Goal: Task Accomplishment & Management: Manage account settings

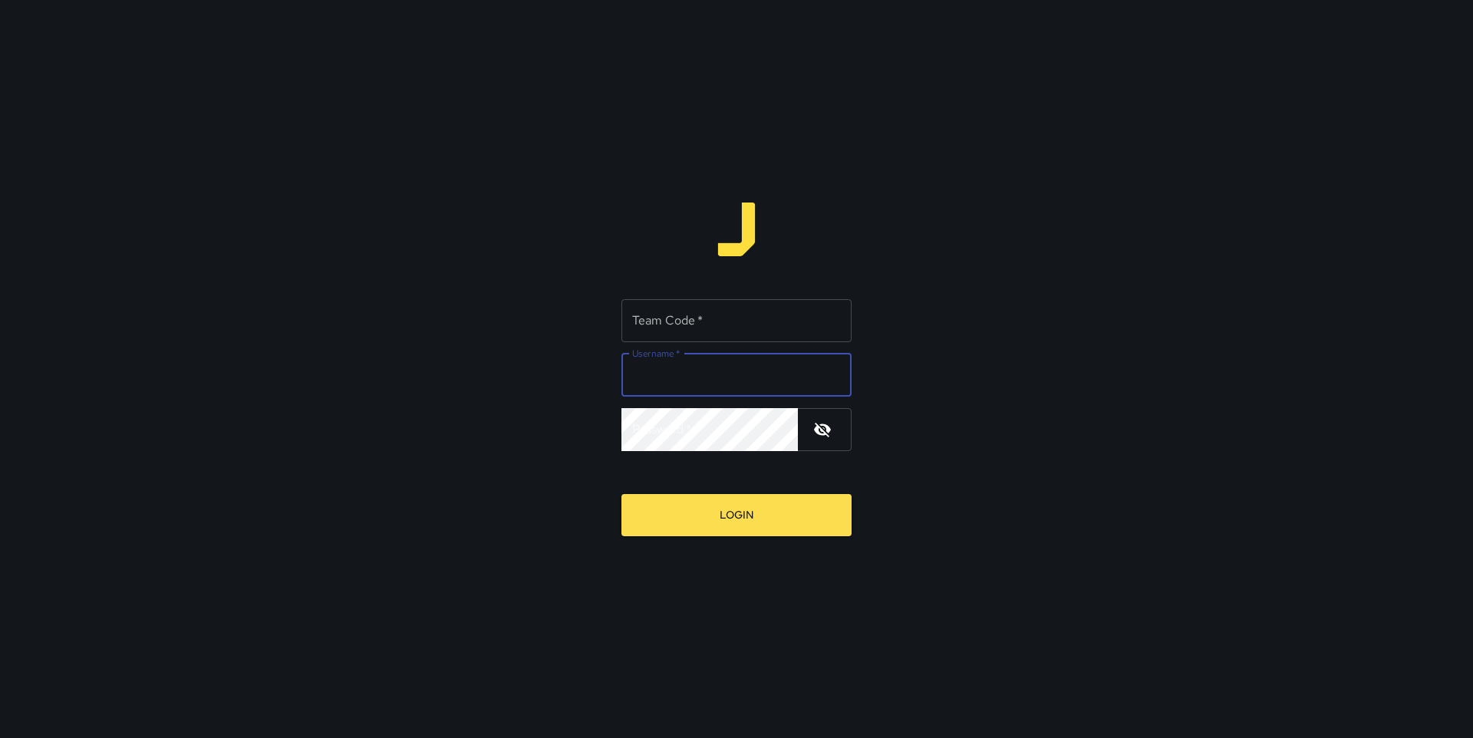
click at [675, 377] on input "Username   *" at bounding box center [736, 375] width 230 height 43
click at [668, 326] on input "Team Code   *" at bounding box center [736, 320] width 230 height 43
paste input "*****"
type input "*****"
click at [714, 365] on input "Username   *" at bounding box center [736, 375] width 230 height 43
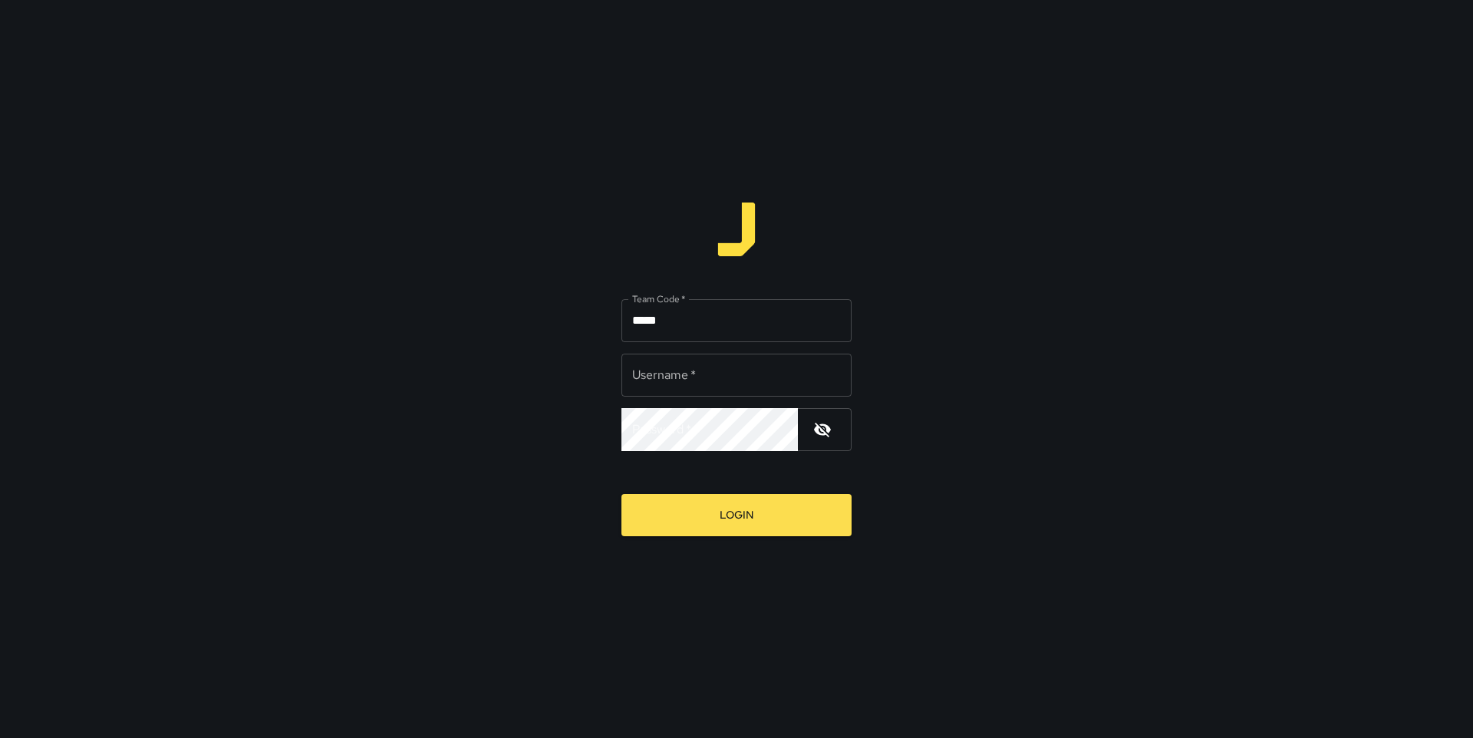
click at [992, 397] on div "Team Code   * ***** Team Code   * Username   * Username   * Password   * Passwo…" at bounding box center [736, 369] width 1473 height 738
click at [708, 381] on input "Username   *" at bounding box center [736, 375] width 230 height 43
type input "********"
click at [621, 494] on button "Login" at bounding box center [736, 515] width 230 height 42
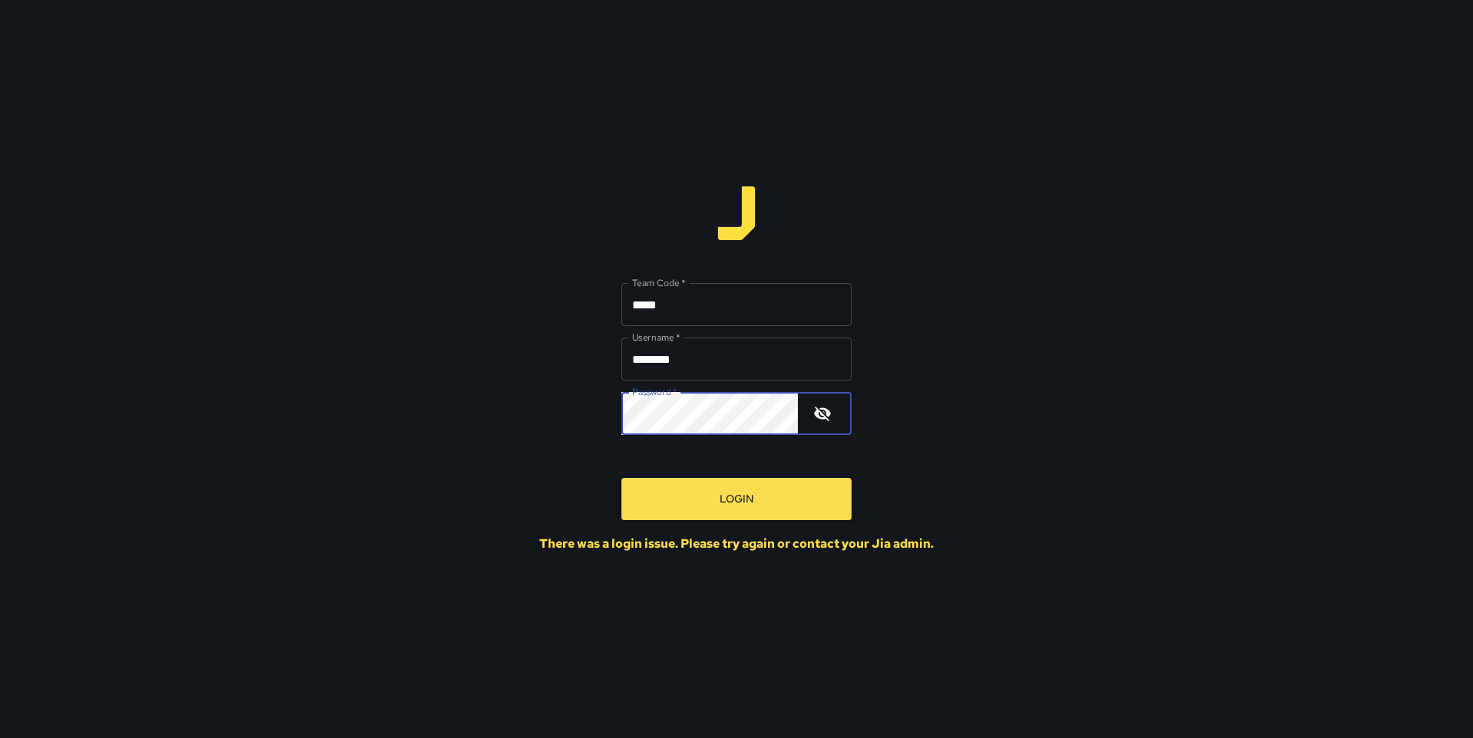
click at [521, 393] on div "Team Code   * ***** Team Code   * Username   * ******** Username   * Password  …" at bounding box center [736, 369] width 1473 height 738
click at [621, 478] on button "Login" at bounding box center [736, 499] width 230 height 42
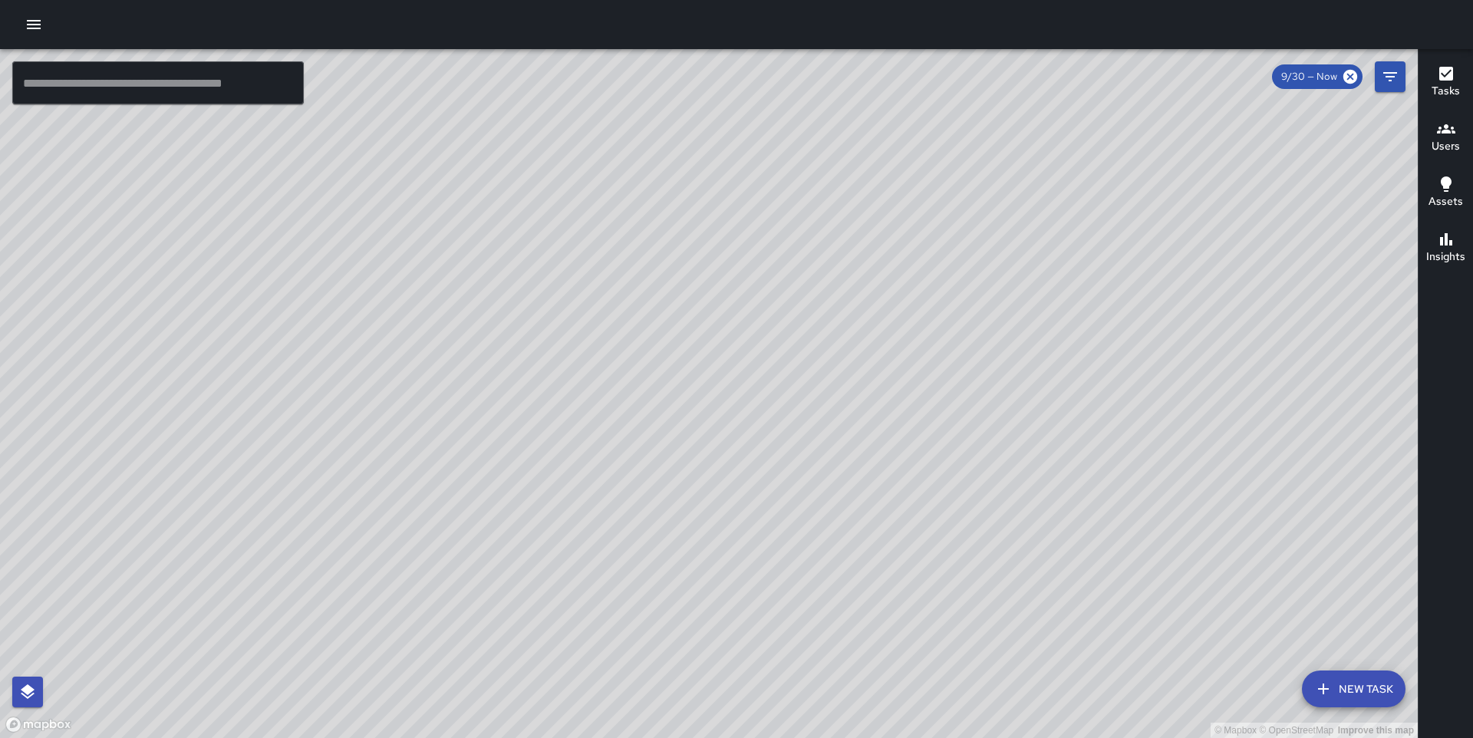
click at [699, 331] on div "© Mapbox © OpenStreetMap Improve this map" at bounding box center [708, 393] width 1417 height 689
click at [800, 238] on div "© Mapbox © OpenStreetMap Improve this map" at bounding box center [708, 393] width 1417 height 689
click at [1443, 245] on icon "button" at bounding box center [1446, 239] width 18 height 18
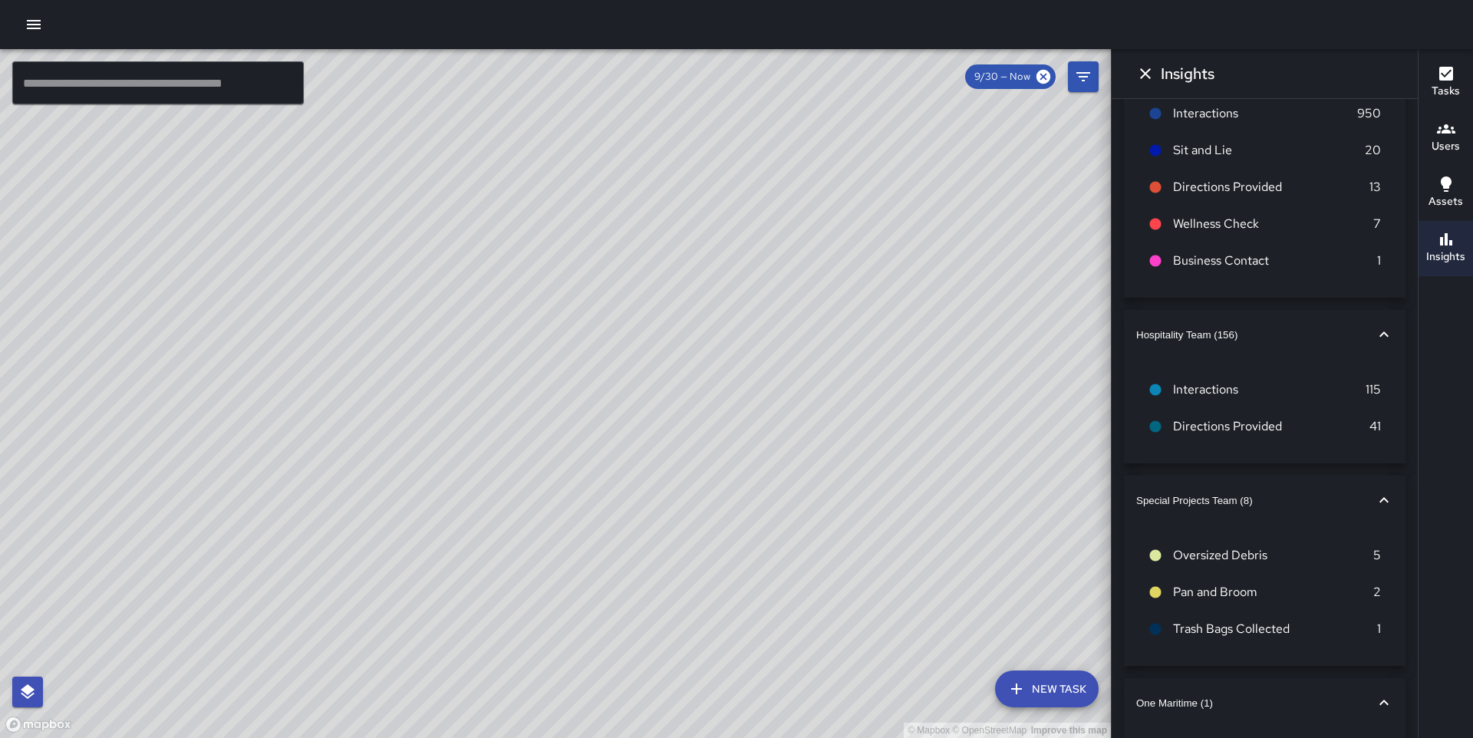
scroll to position [570, 0]
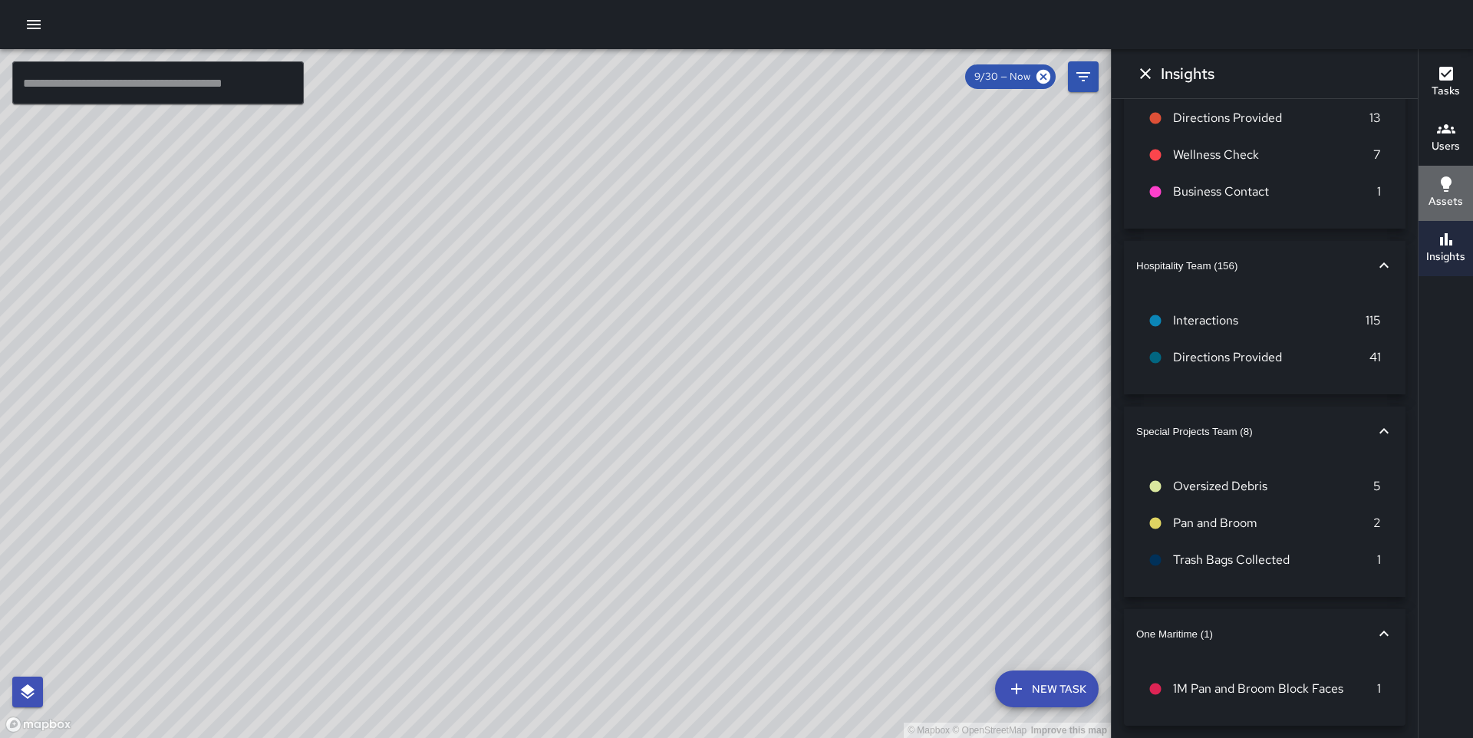
click at [1446, 187] on icon "button" at bounding box center [1445, 183] width 11 height 15
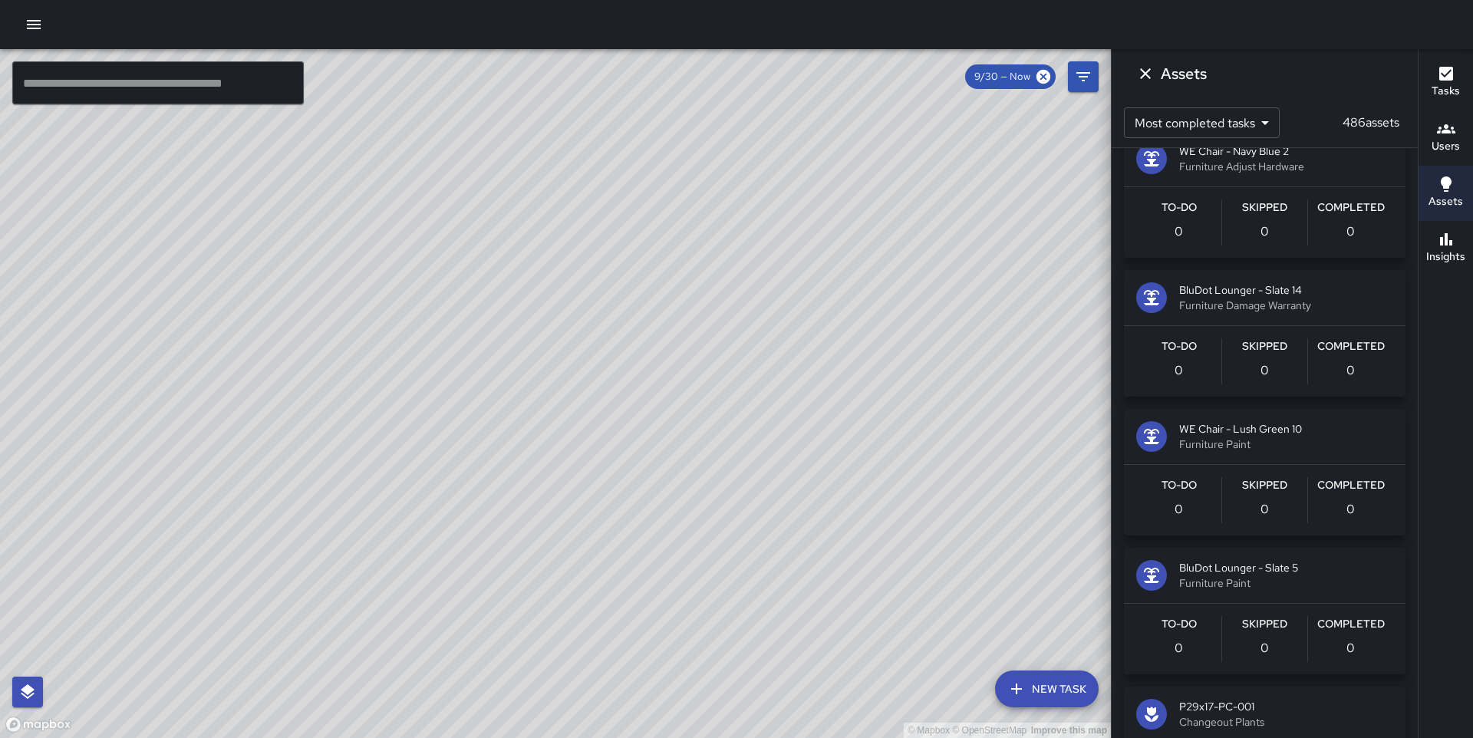
scroll to position [0, 0]
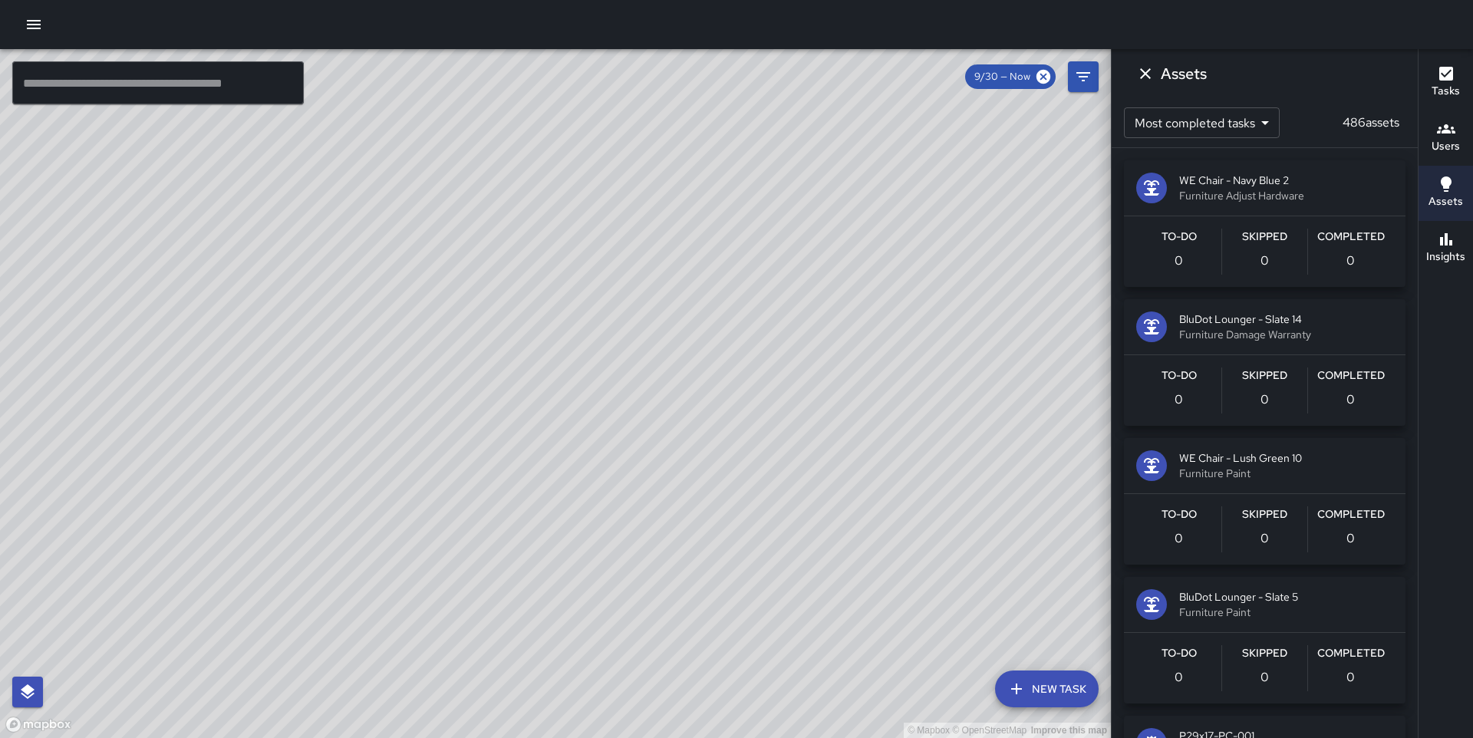
click at [1450, 143] on h6 "Users" at bounding box center [1445, 146] width 28 height 17
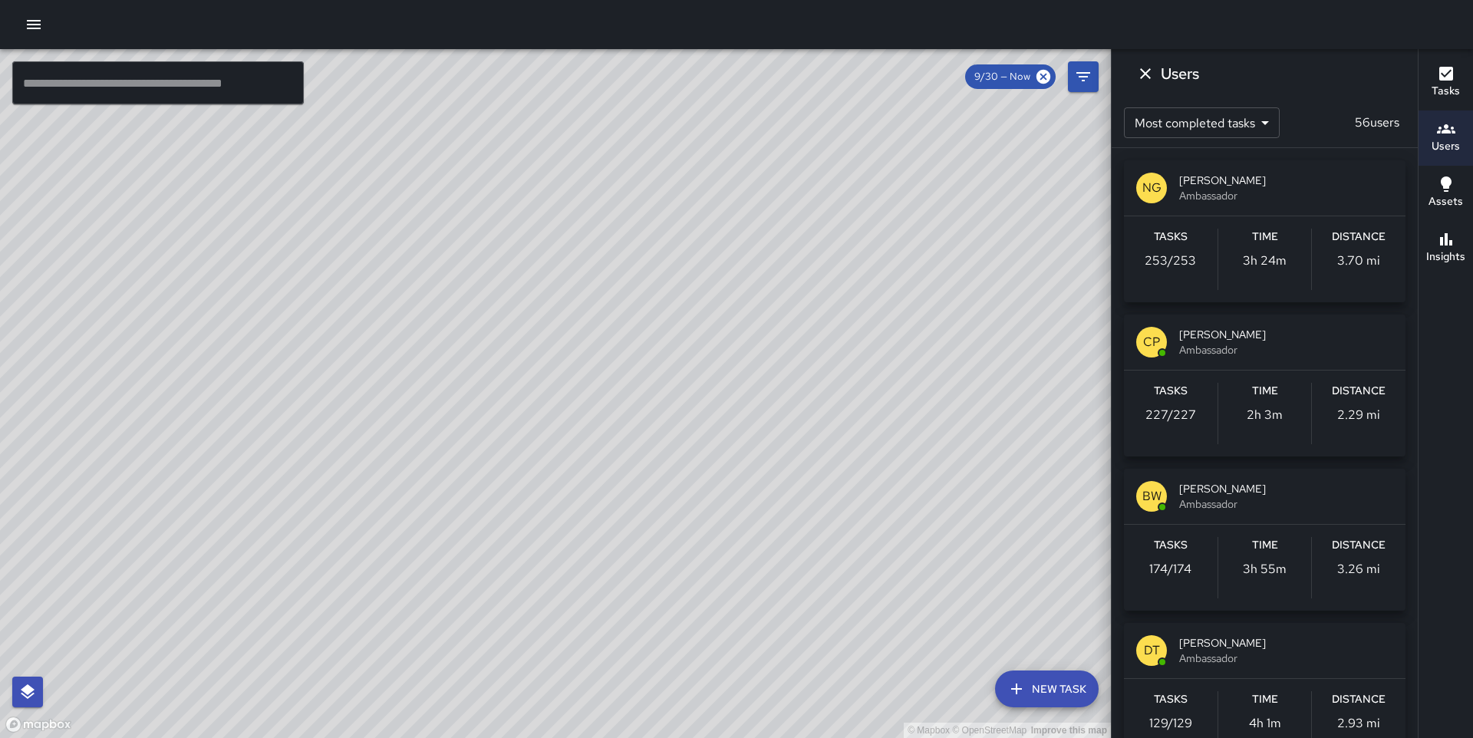
click at [1450, 80] on icon "button" at bounding box center [1446, 74] width 14 height 14
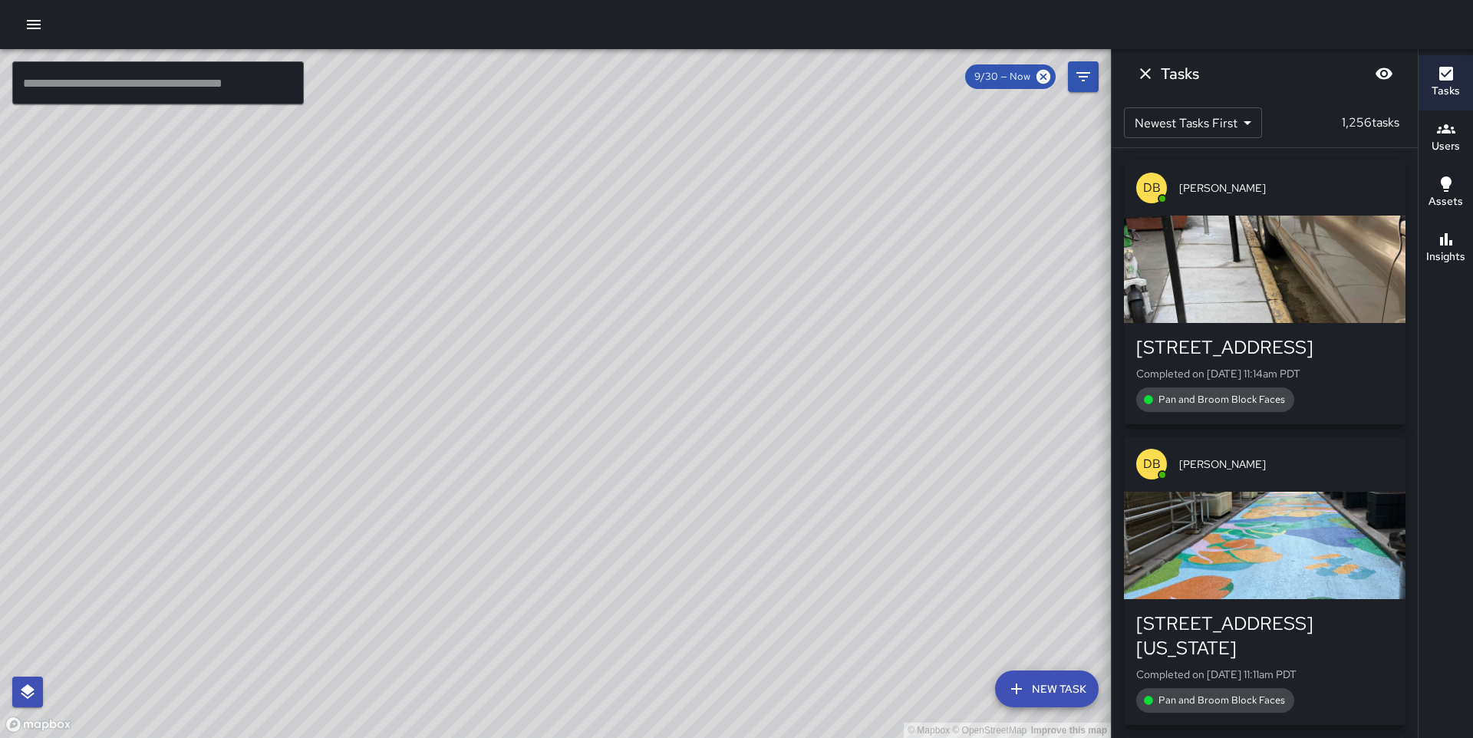
click at [1445, 138] on h6 "Users" at bounding box center [1445, 146] width 28 height 17
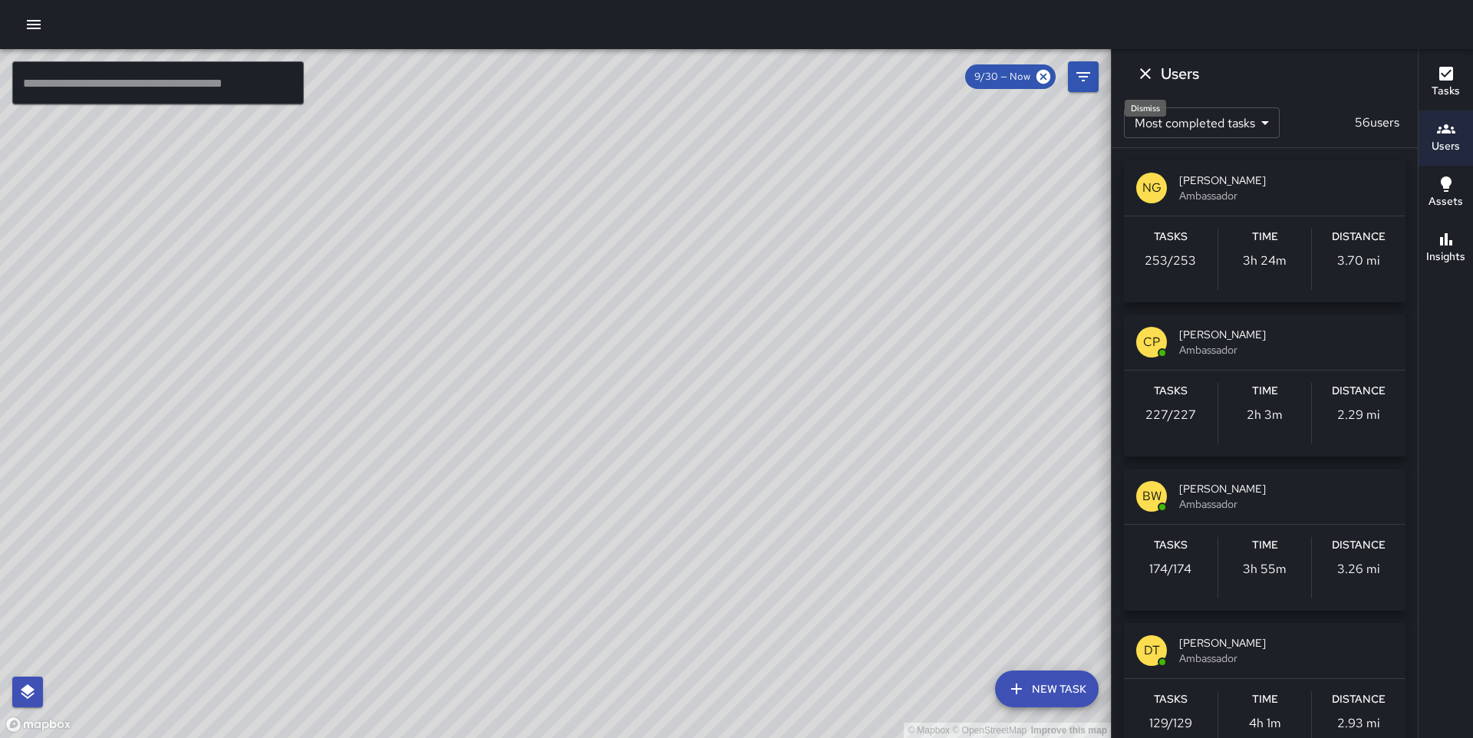
click at [1143, 73] on icon "Dismiss" at bounding box center [1145, 73] width 18 height 18
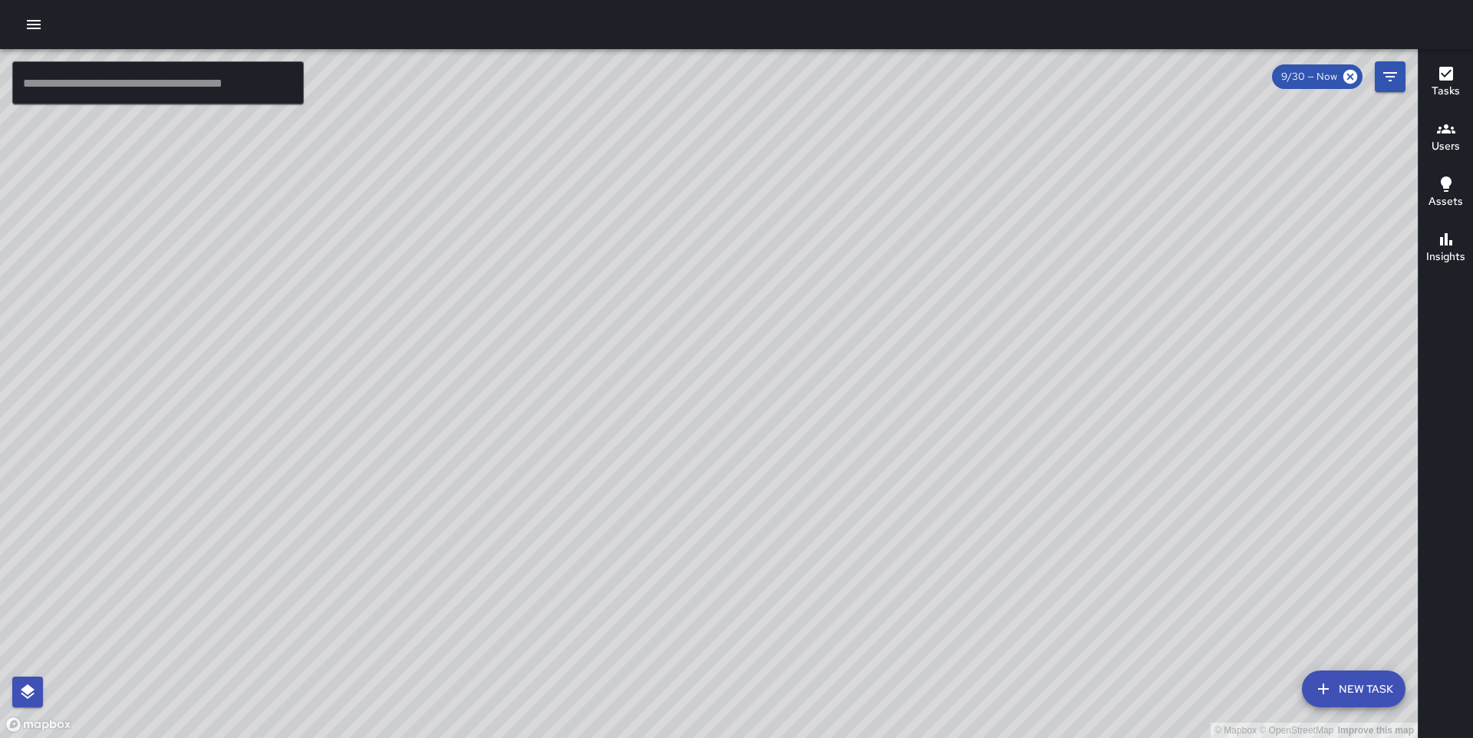
click at [1383, 78] on icon "Filters" at bounding box center [1390, 76] width 18 height 18
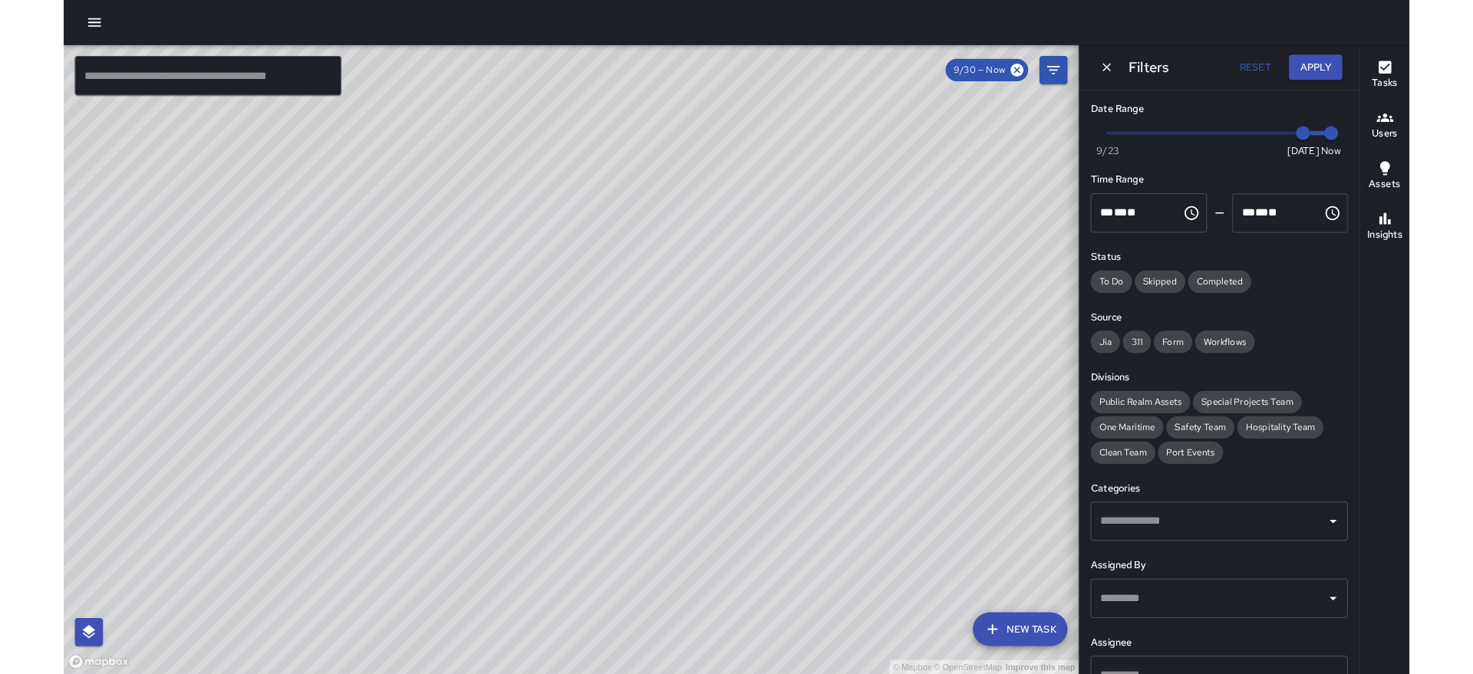
scroll to position [120, 0]
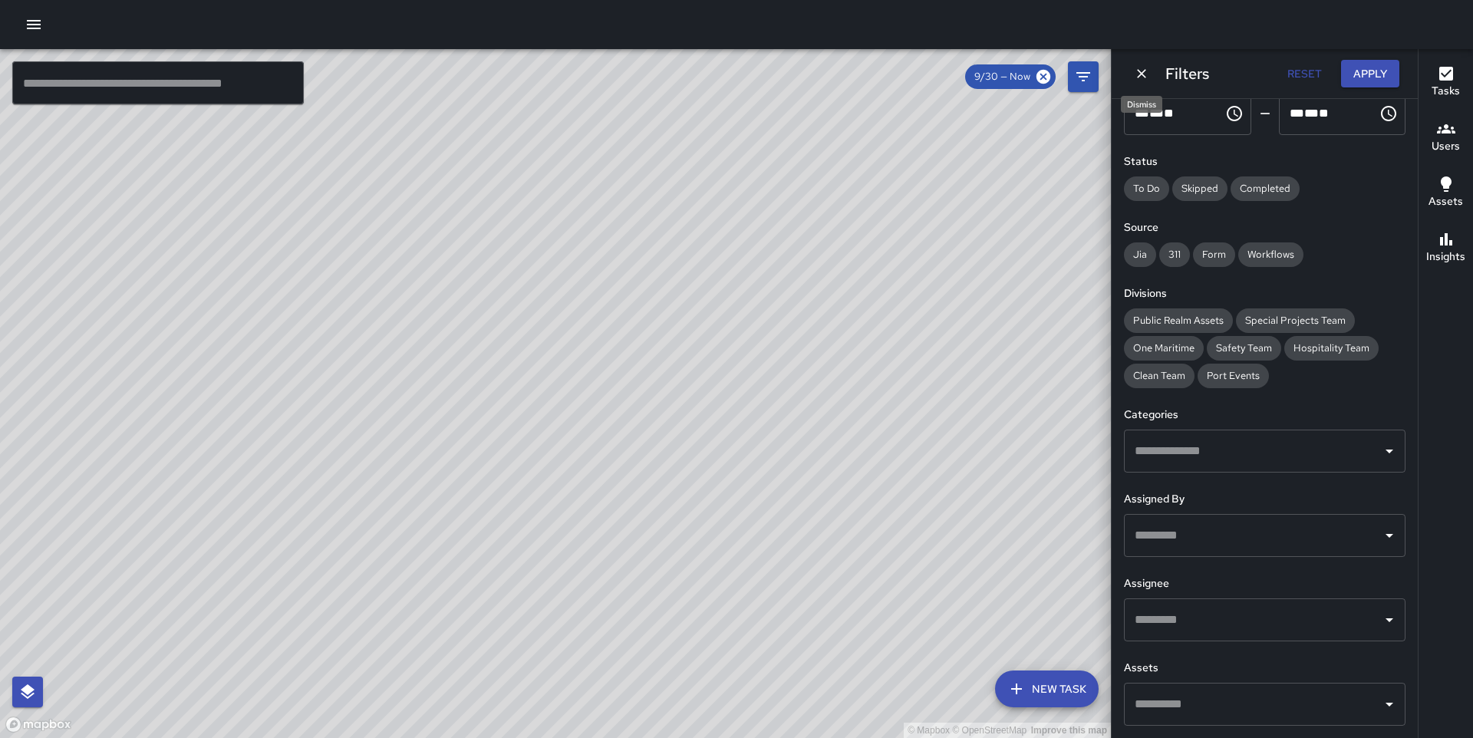
click at [1140, 71] on icon "Dismiss" at bounding box center [1141, 73] width 9 height 9
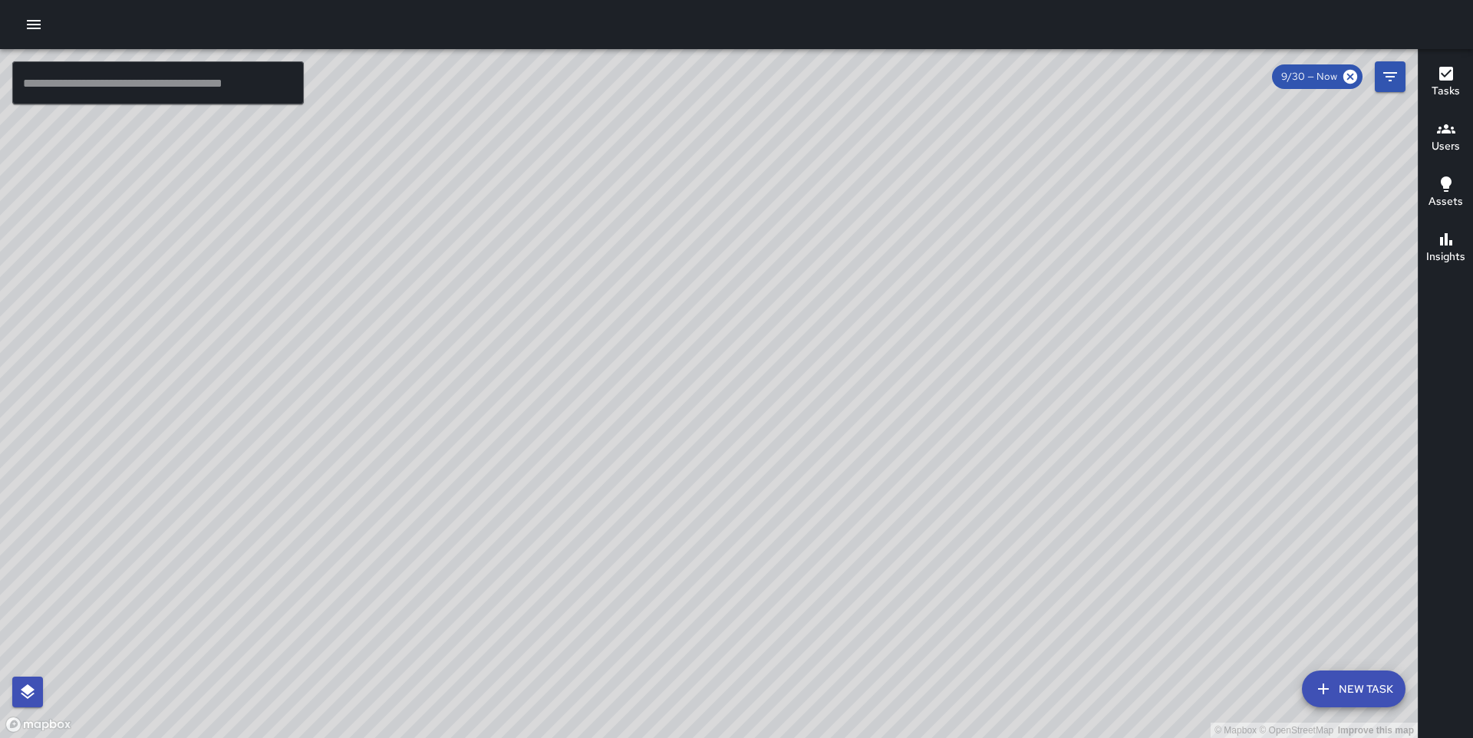
click at [42, 28] on icon "button" at bounding box center [34, 24] width 18 height 18
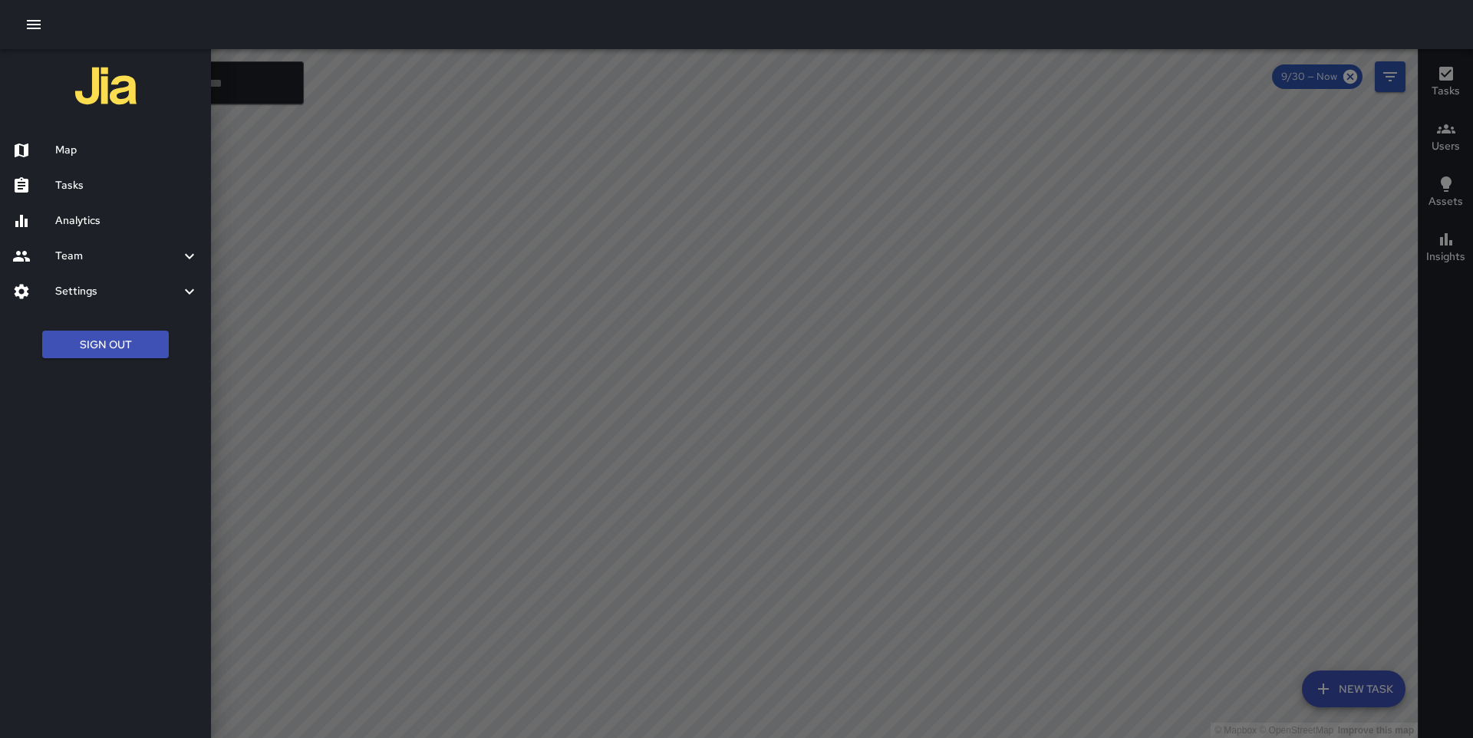
click at [155, 284] on h6 "Settings" at bounding box center [117, 291] width 125 height 17
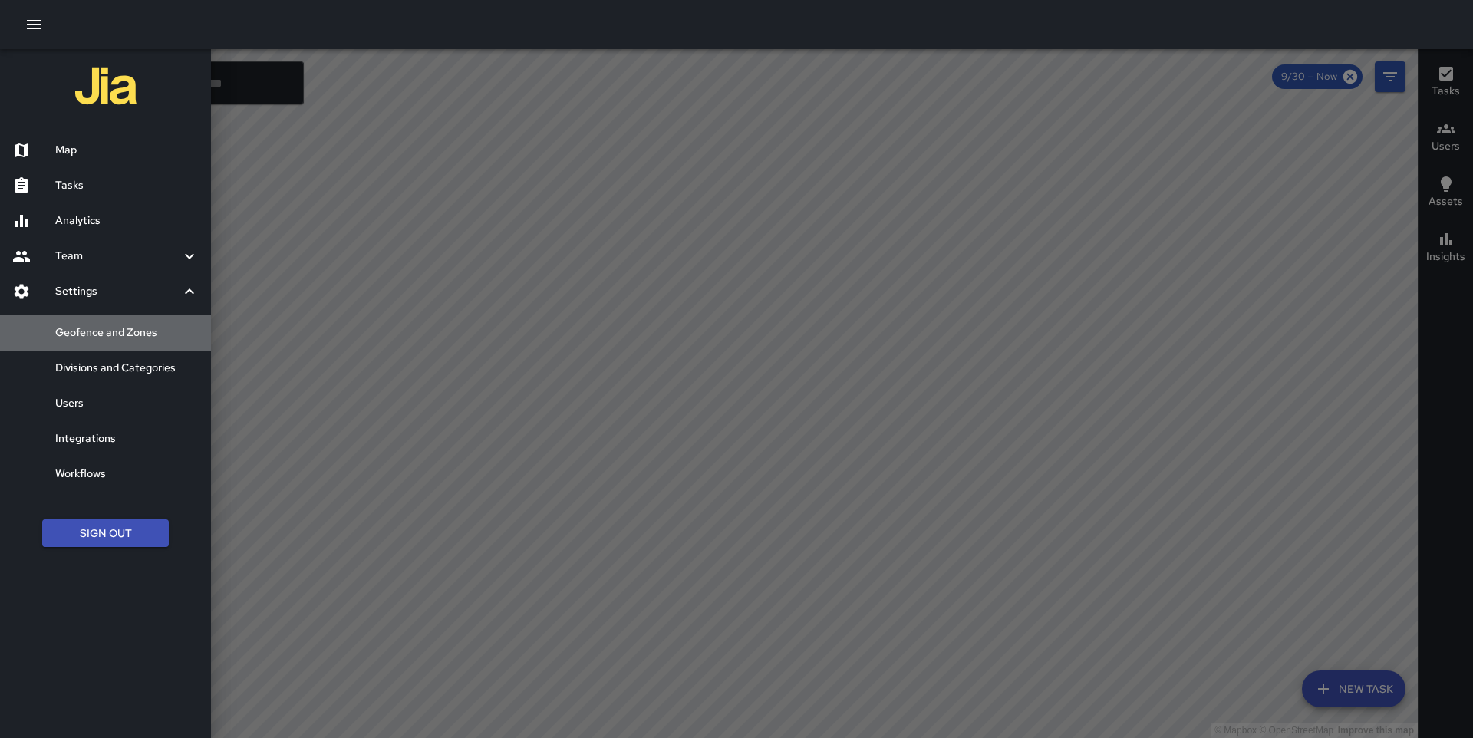
click at [147, 334] on h6 "Geofence and Zones" at bounding box center [126, 332] width 143 height 17
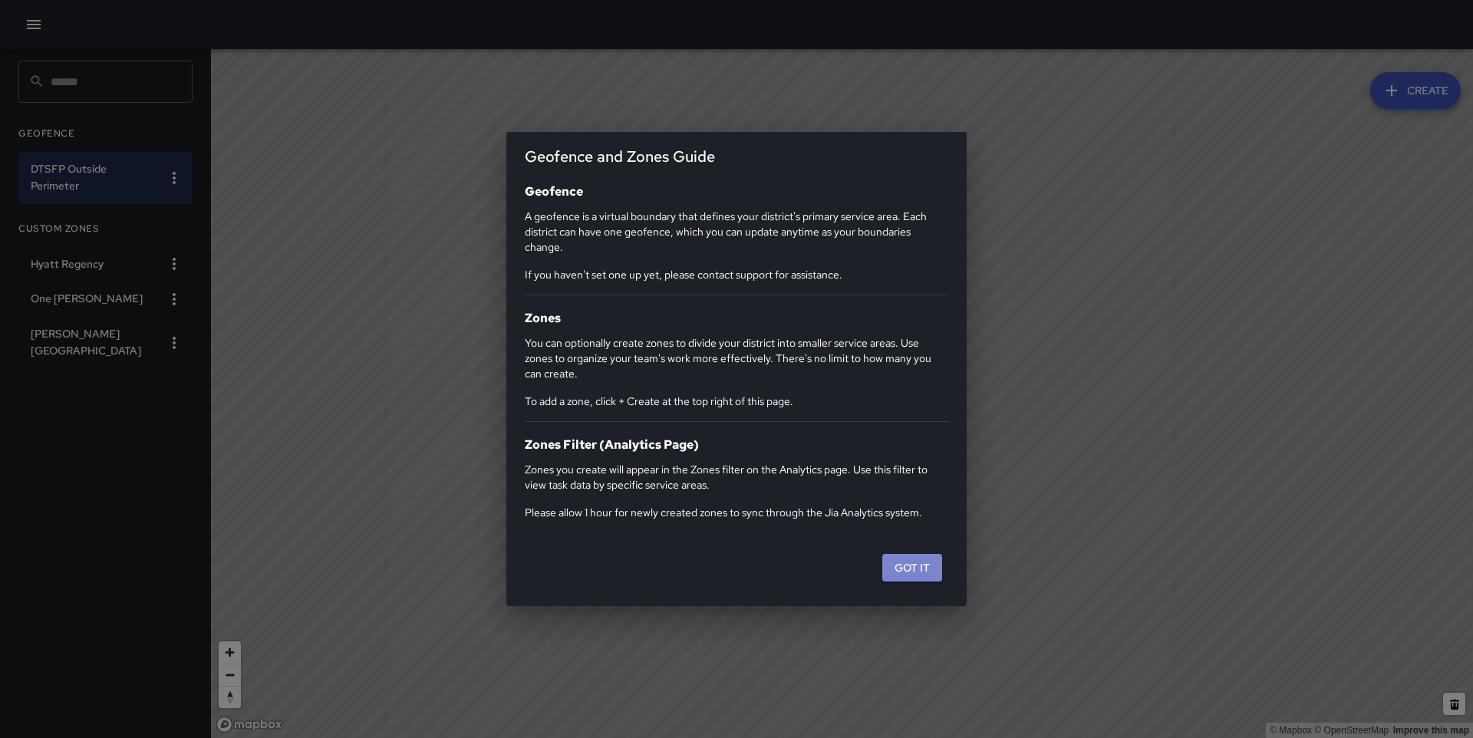
click at [926, 568] on button "Got it" at bounding box center [912, 568] width 60 height 28
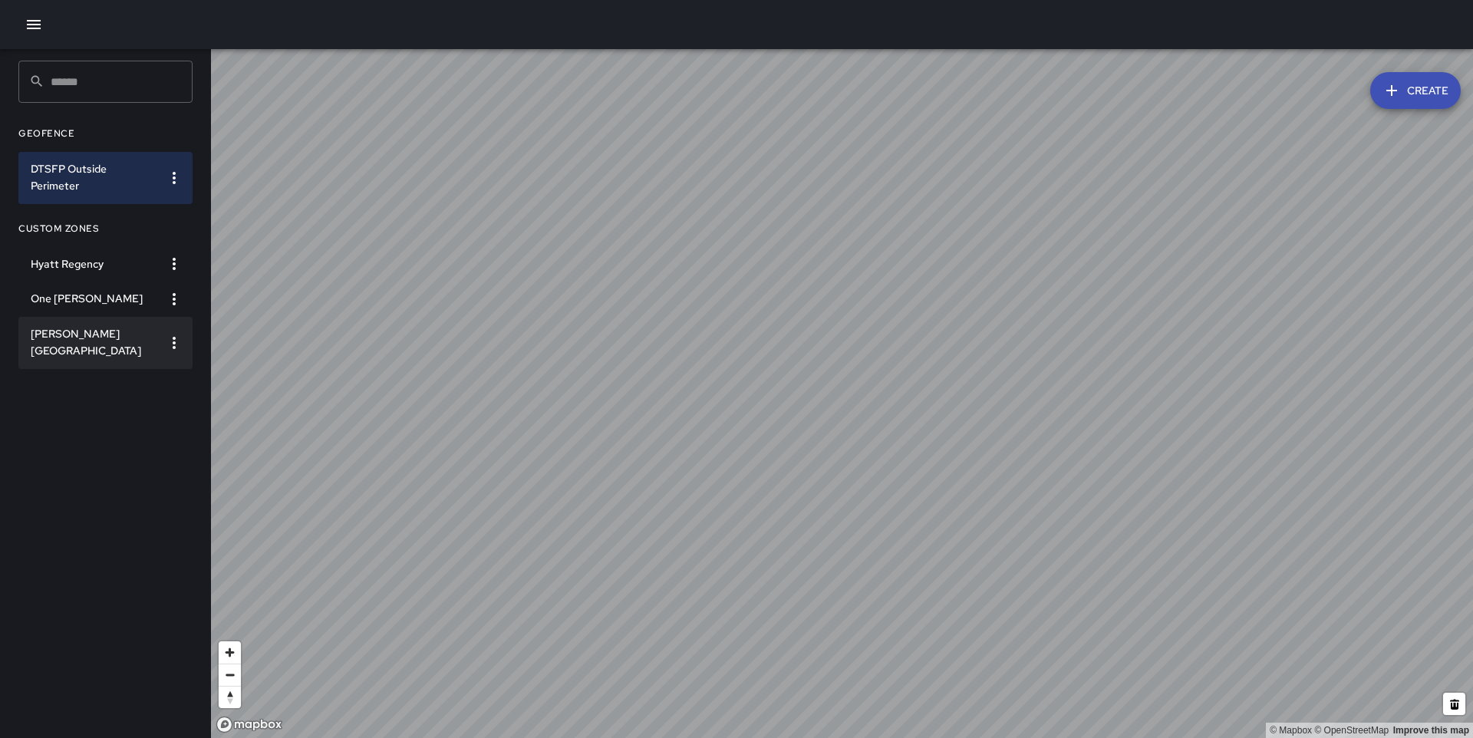
click at [72, 331] on h6 "[PERSON_NAME][GEOGRAPHIC_DATA]" at bounding box center [93, 343] width 125 height 34
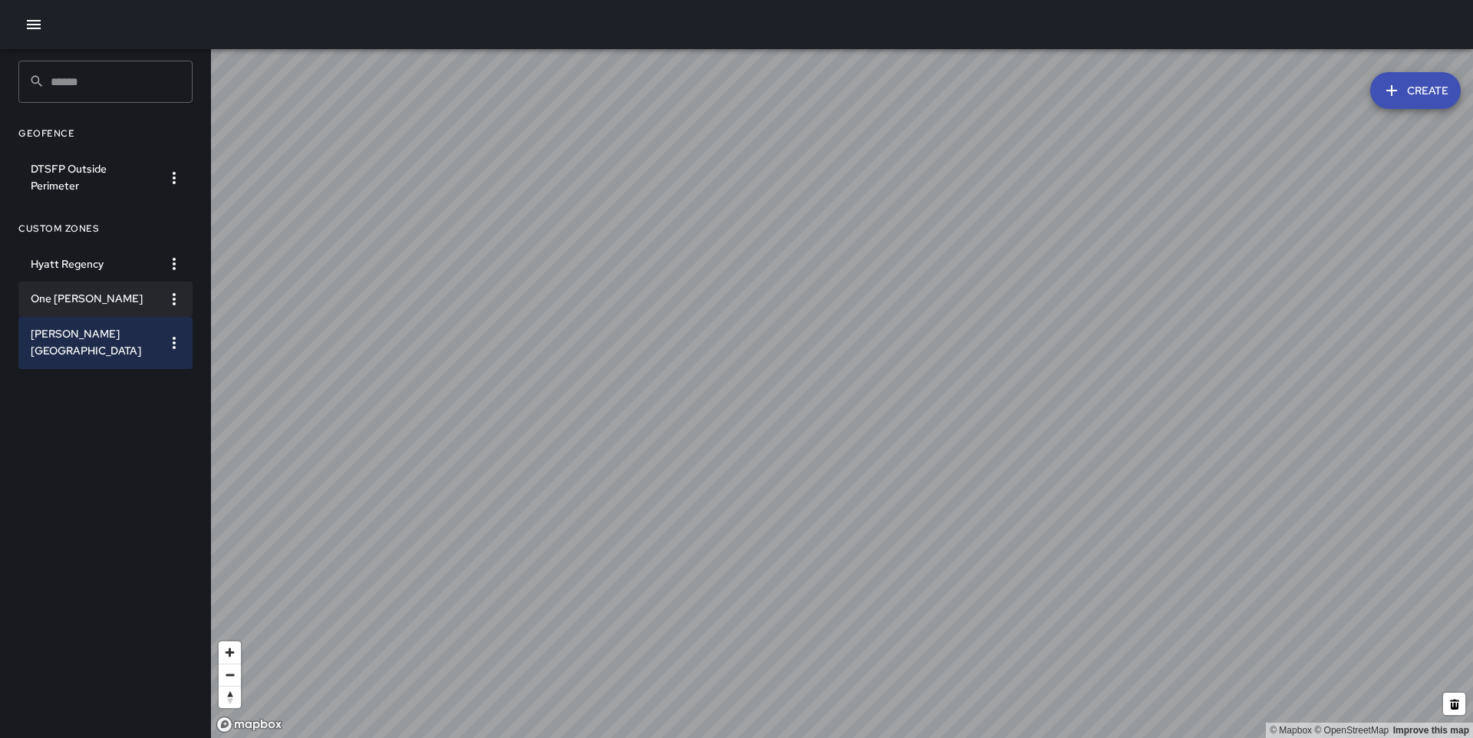
click at [70, 293] on h6 "One [PERSON_NAME]" at bounding box center [93, 299] width 125 height 17
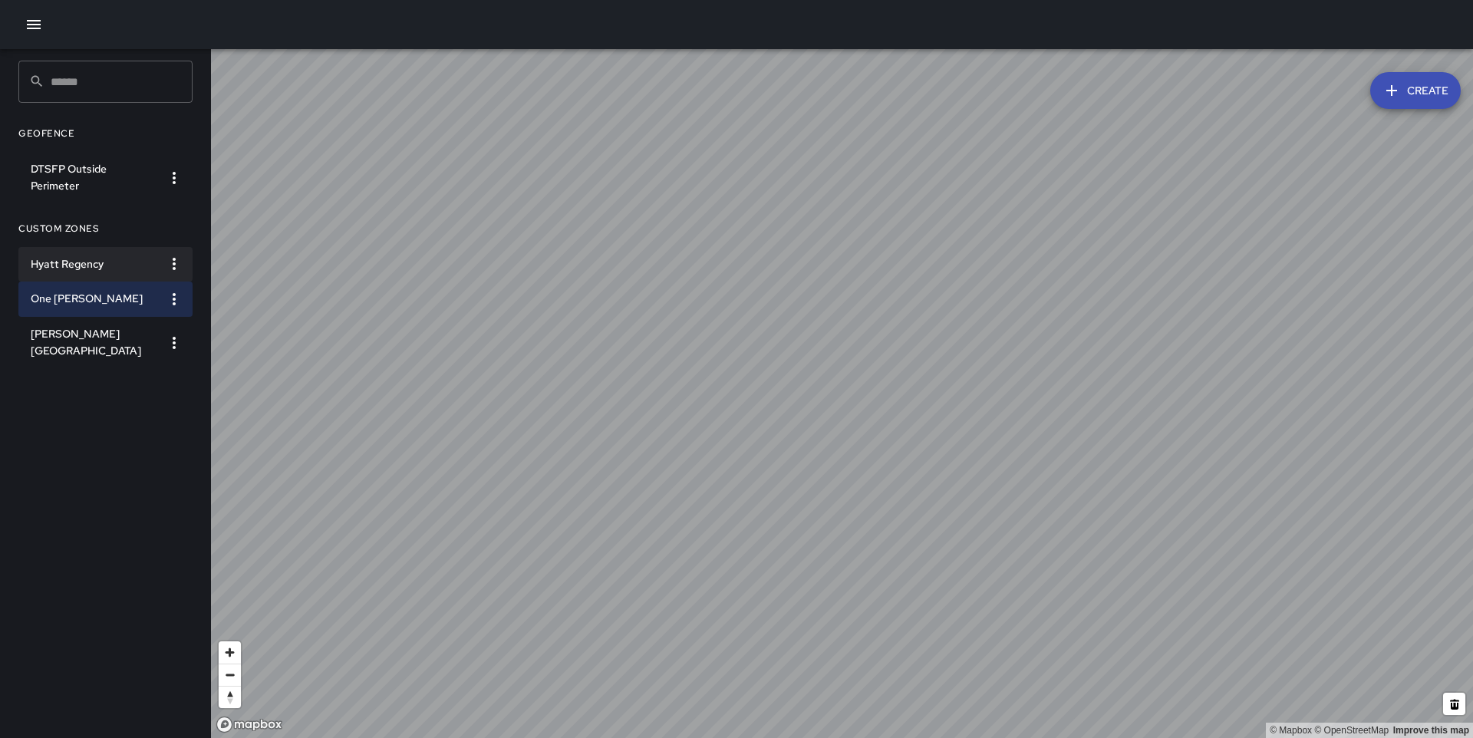
click at [69, 268] on h6 "Hyatt Regency" at bounding box center [93, 264] width 125 height 17
click at [87, 399] on div "Geofence DTSFP Outside Perimeter Custom Zones Hyatt Regency One [PERSON_NAME] […" at bounding box center [105, 417] width 174 height 617
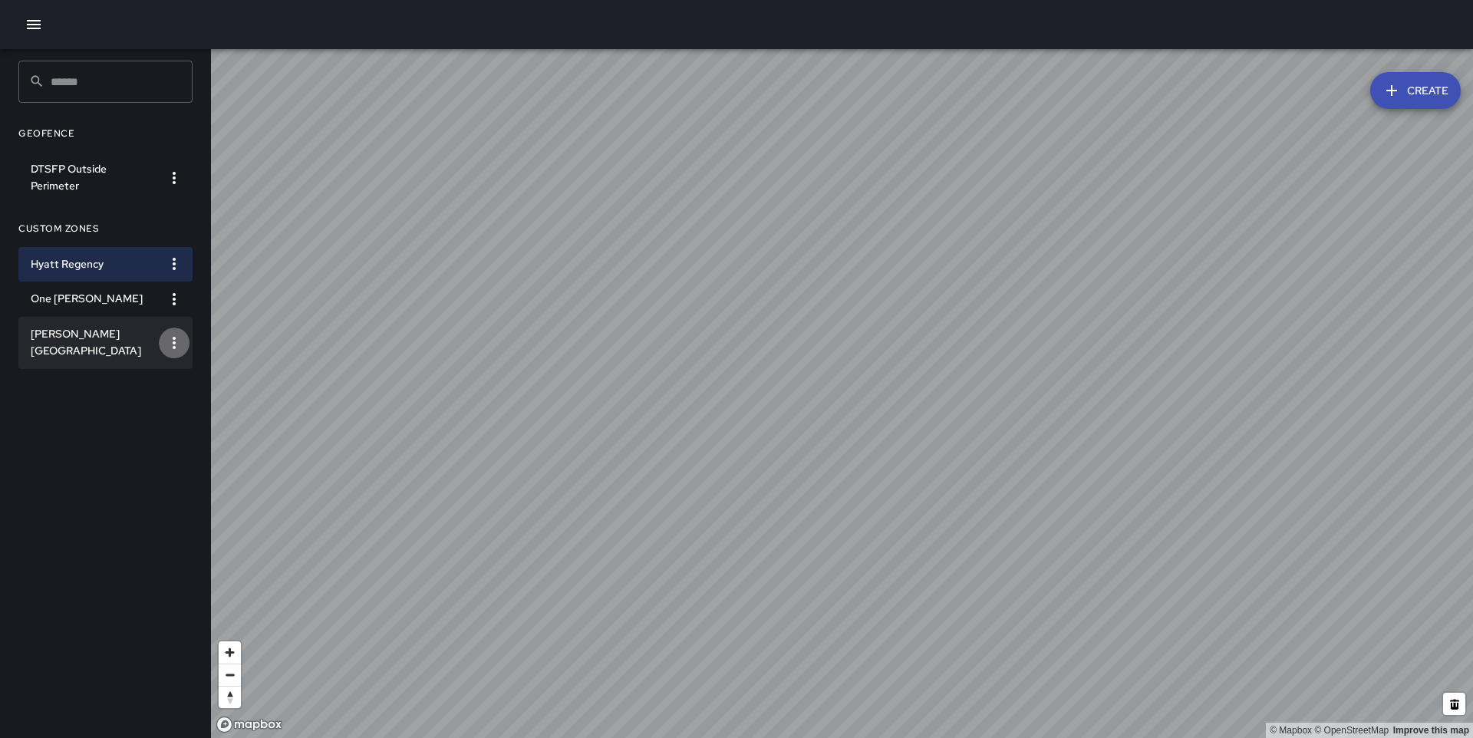
click at [175, 337] on icon "button" at bounding box center [174, 343] width 3 height 12
click at [106, 495] on div at bounding box center [736, 369] width 1473 height 738
click at [1406, 97] on button "Create" at bounding box center [1415, 90] width 91 height 37
